Goal: Information Seeking & Learning: Learn about a topic

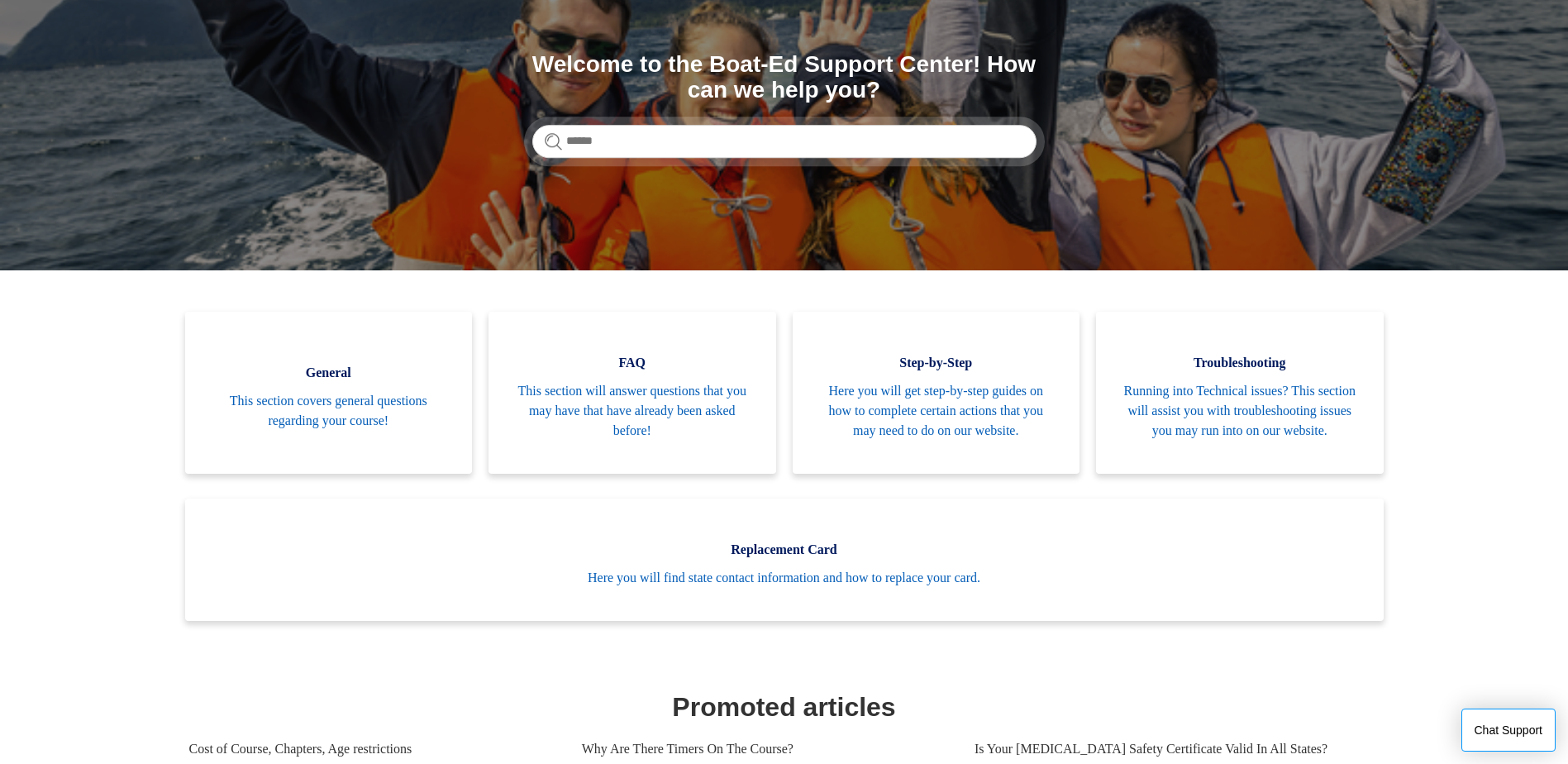
scroll to position [248, 0]
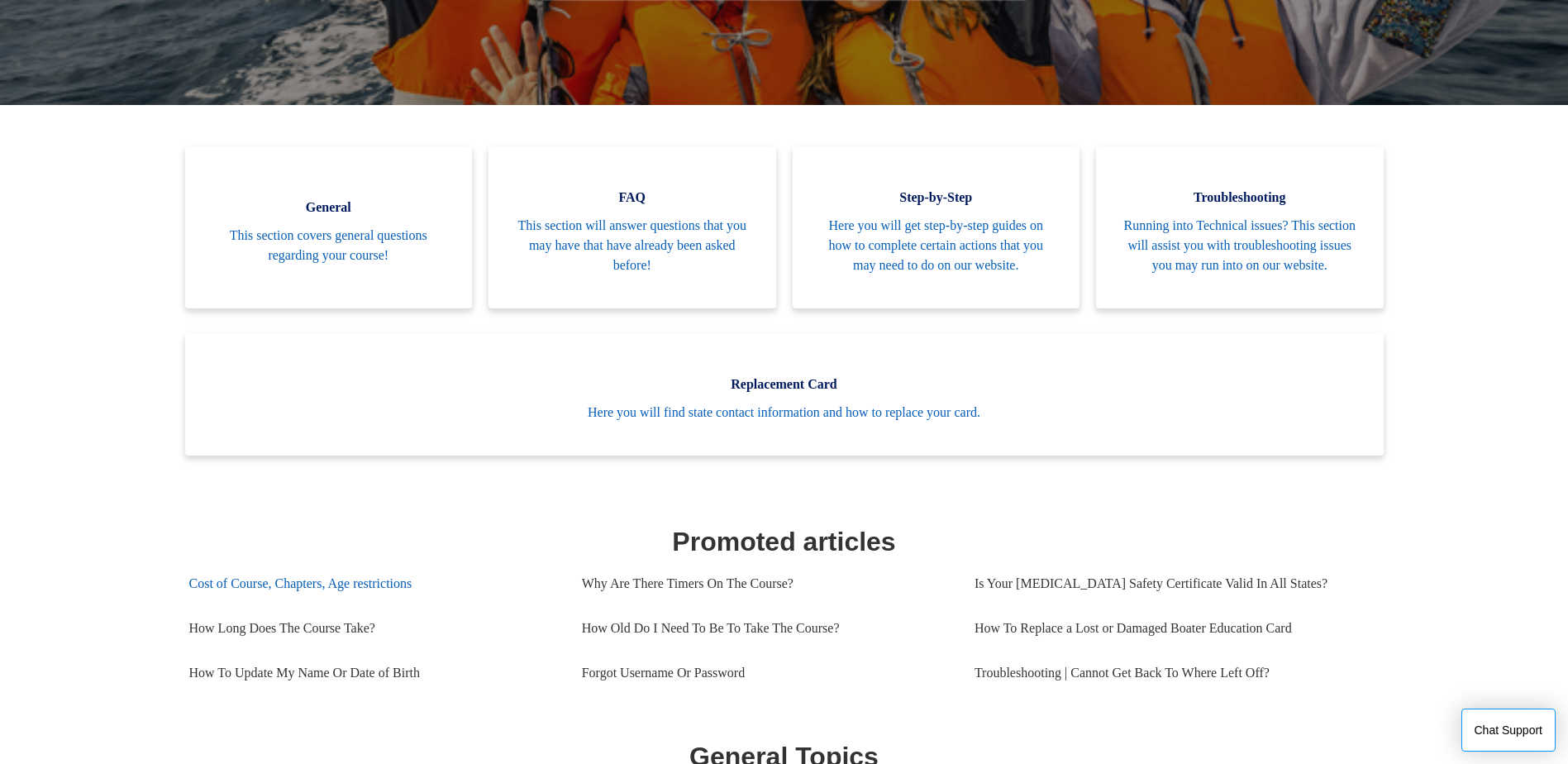
click at [351, 606] on link "Cost of Course, Chapters, Age restrictions" at bounding box center [373, 583] width 368 height 44
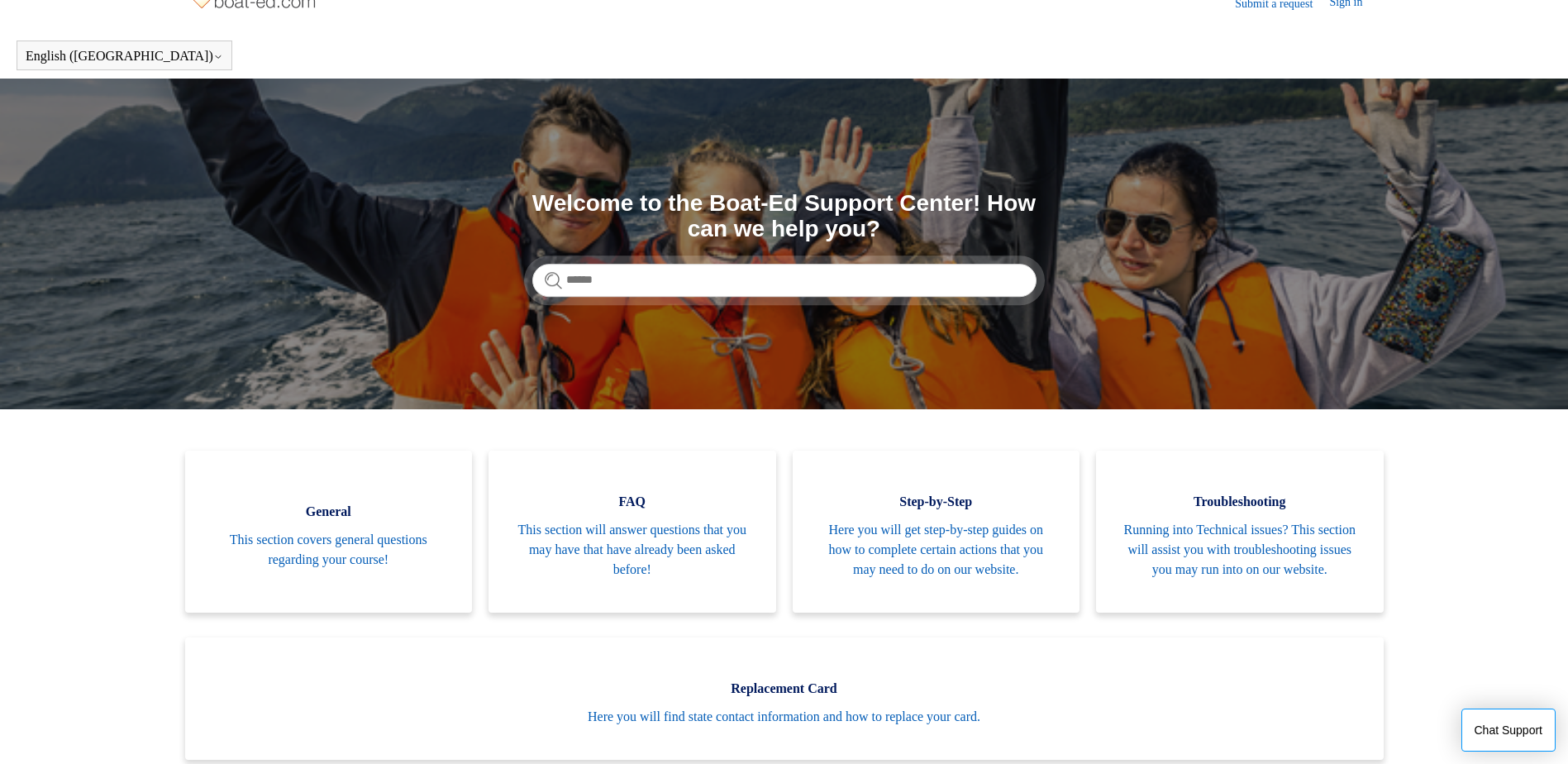
scroll to position [0, 0]
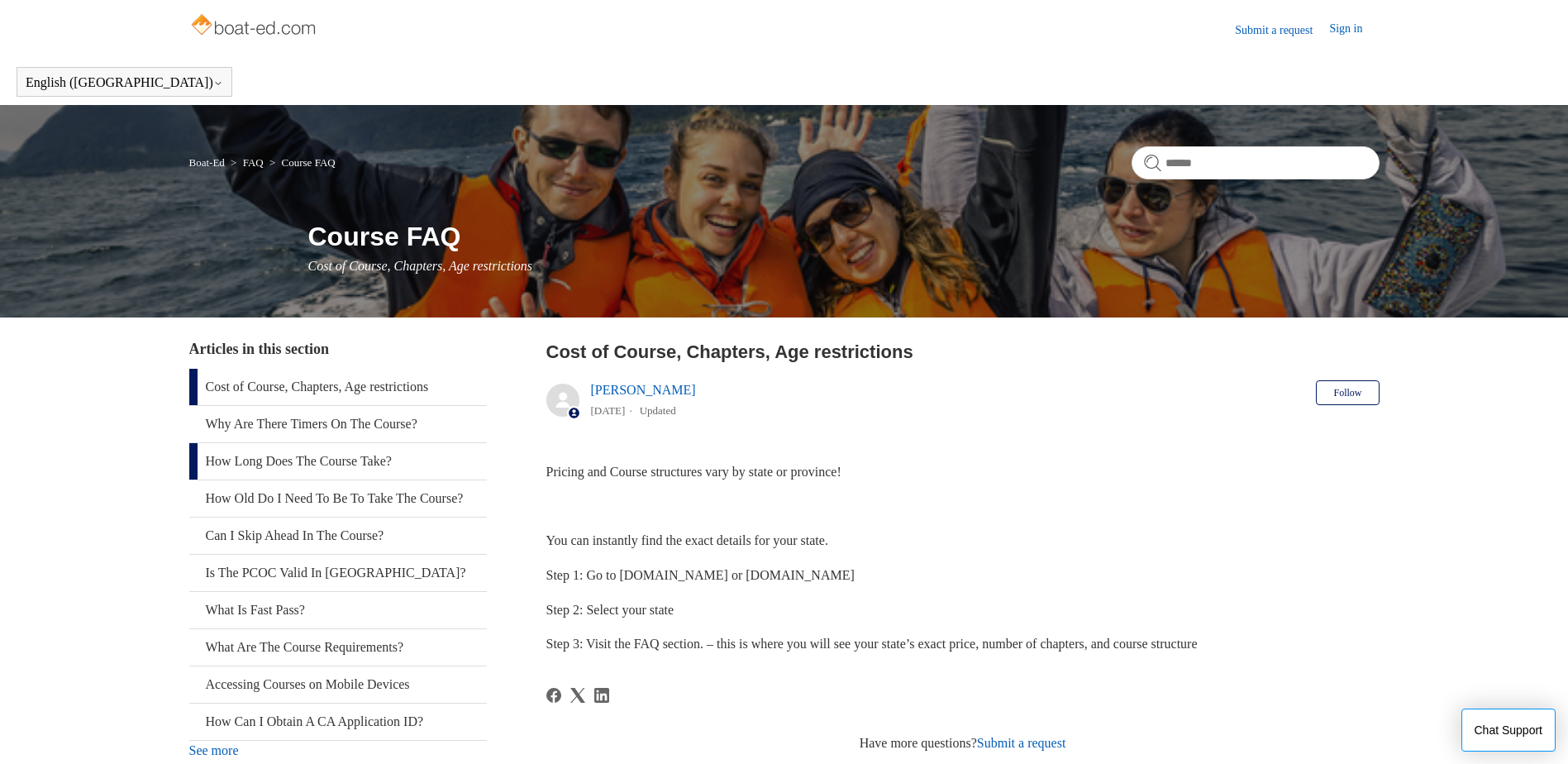
click at [307, 461] on link "How Long Does The Course Take?" at bounding box center [338, 461] width 298 height 37
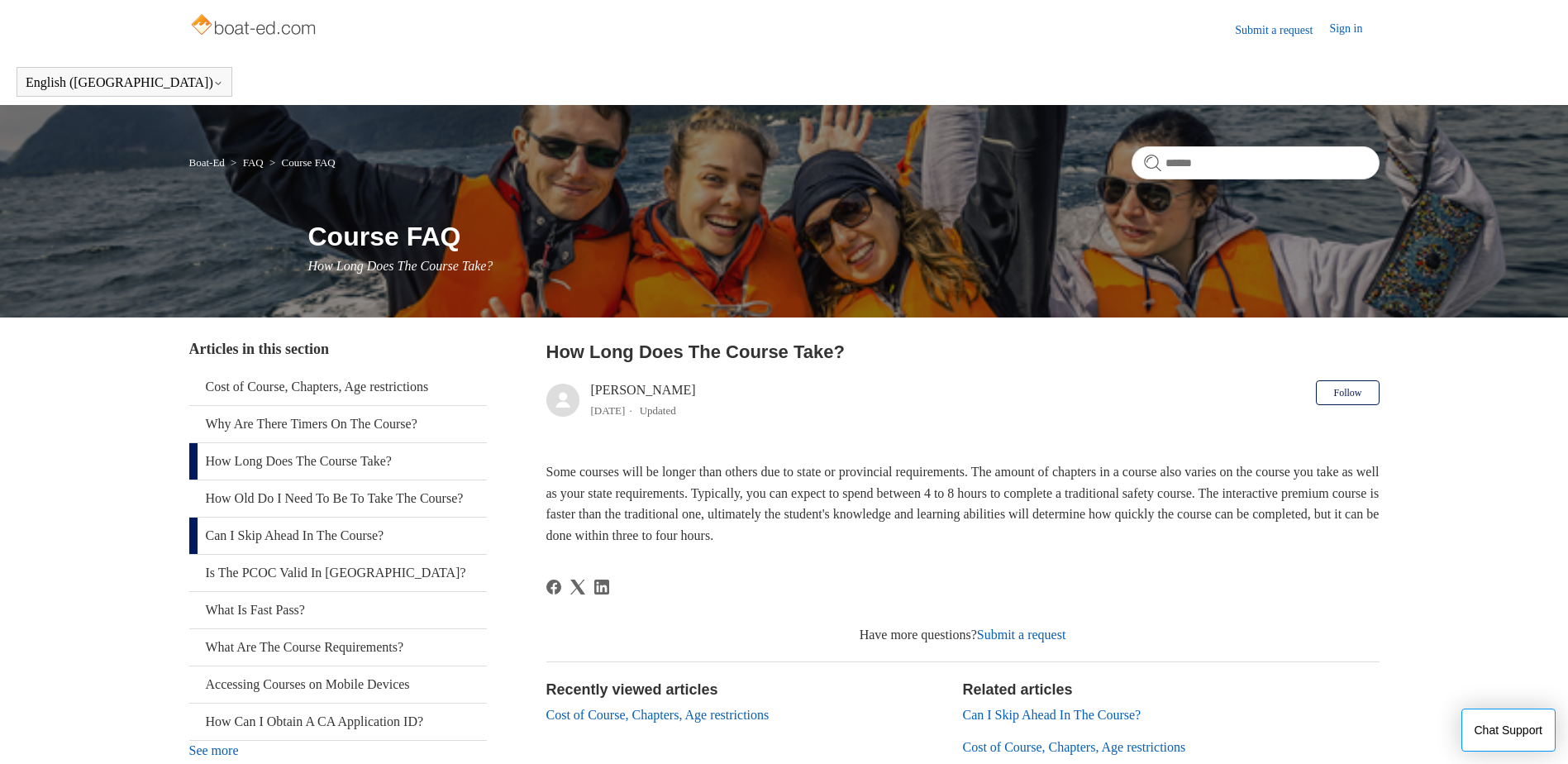
click at [300, 554] on link "Can I Skip Ahead In The Course?" at bounding box center [338, 535] width 298 height 37
